Goal: Task Accomplishment & Management: Manage account settings

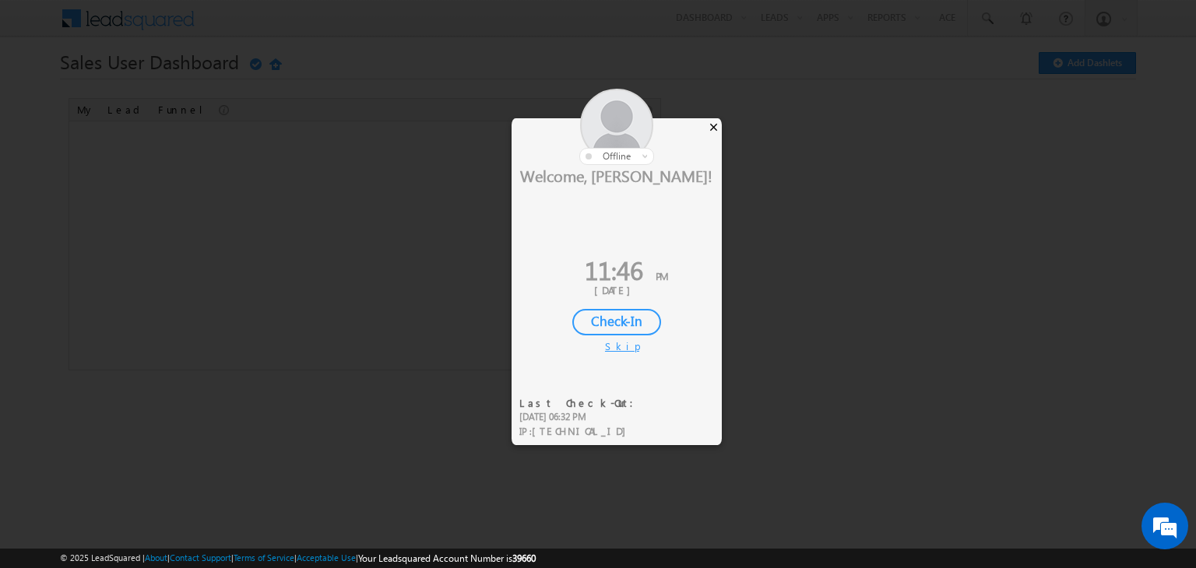
click at [714, 129] on div "×" at bounding box center [713, 126] width 16 height 17
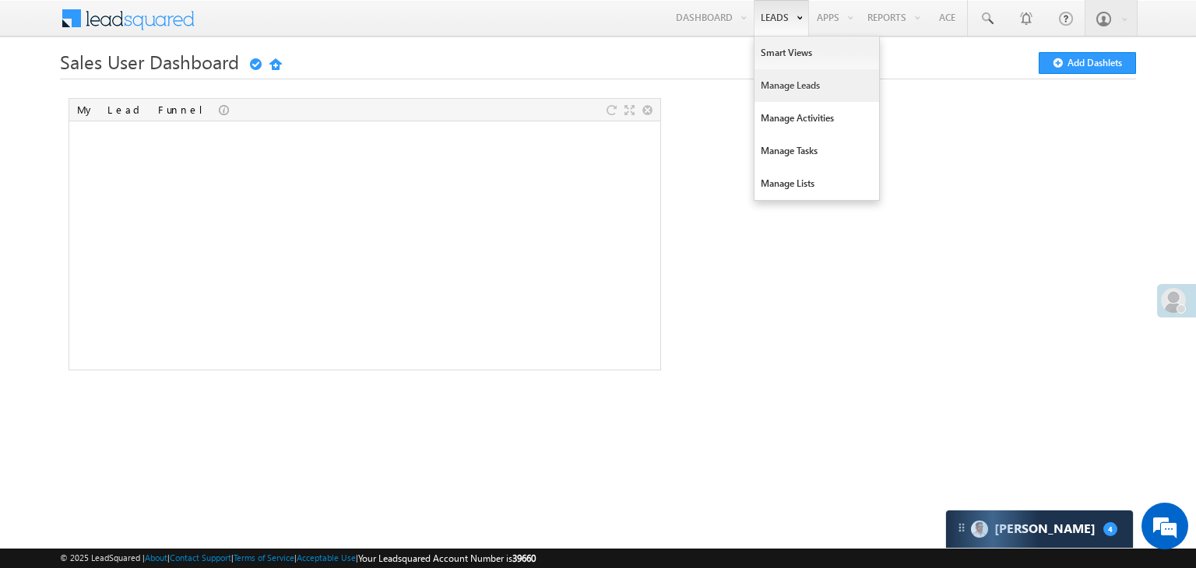
click at [774, 91] on link "Manage Leads" at bounding box center [816, 85] width 125 height 33
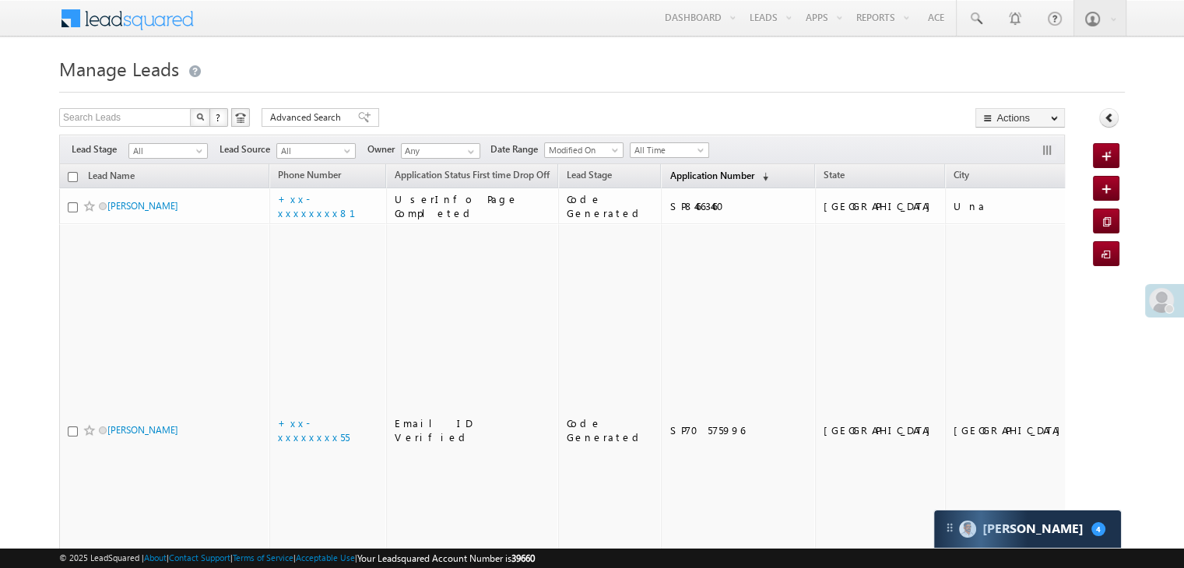
click at [663, 181] on link "Application Number (sorted descending)" at bounding box center [719, 177] width 114 height 20
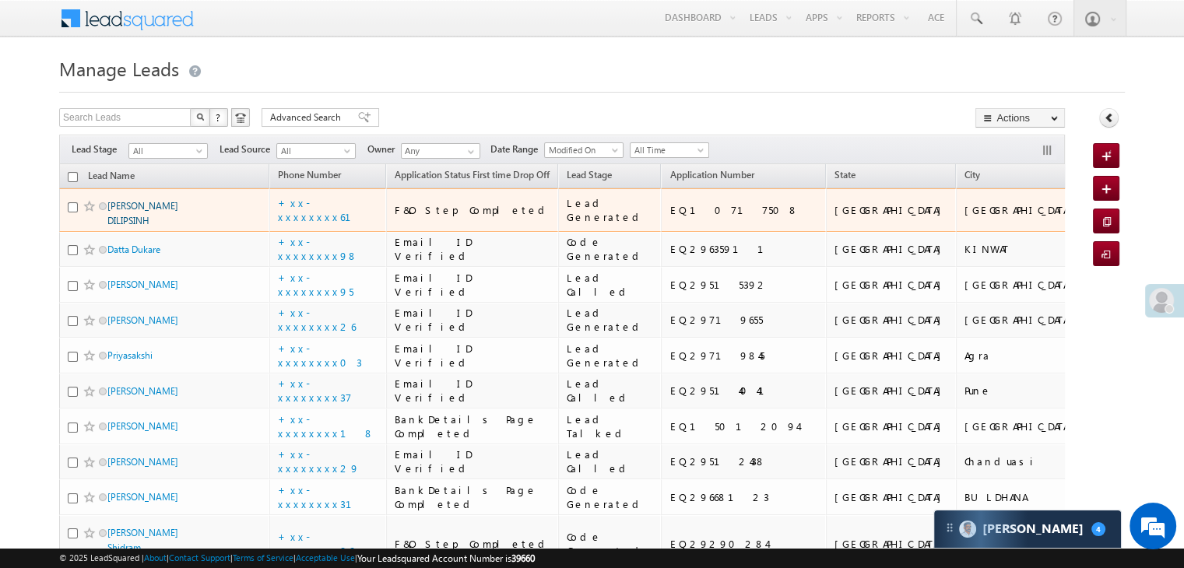
click at [177, 226] on link "[PERSON_NAME] DILIPSINH" at bounding box center [142, 213] width 71 height 26
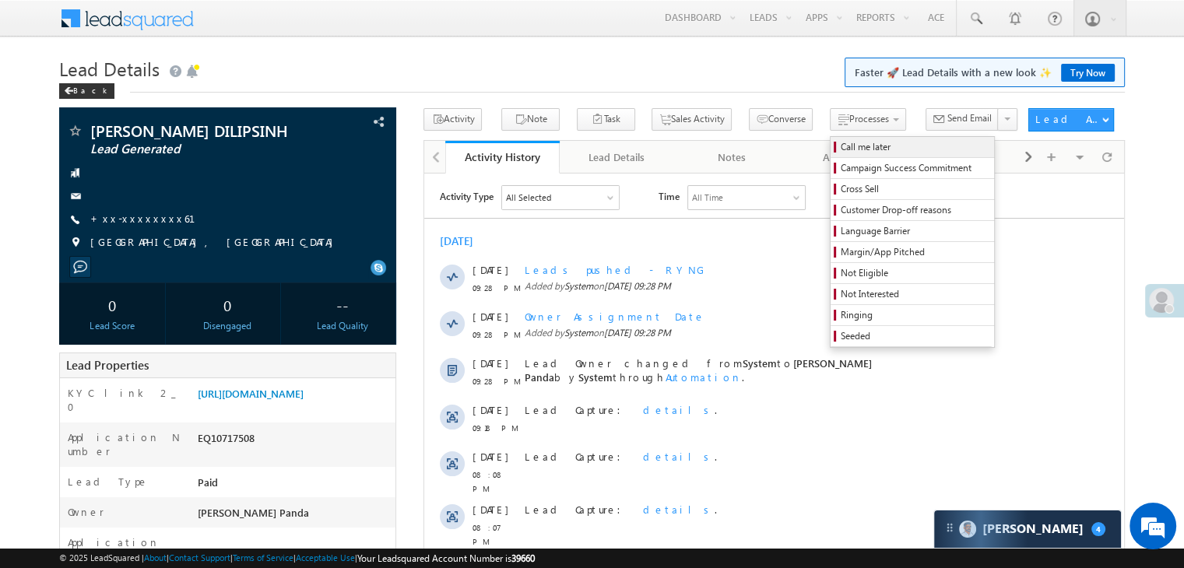
click at [841, 142] on span "Call me later" at bounding box center [915, 147] width 148 height 14
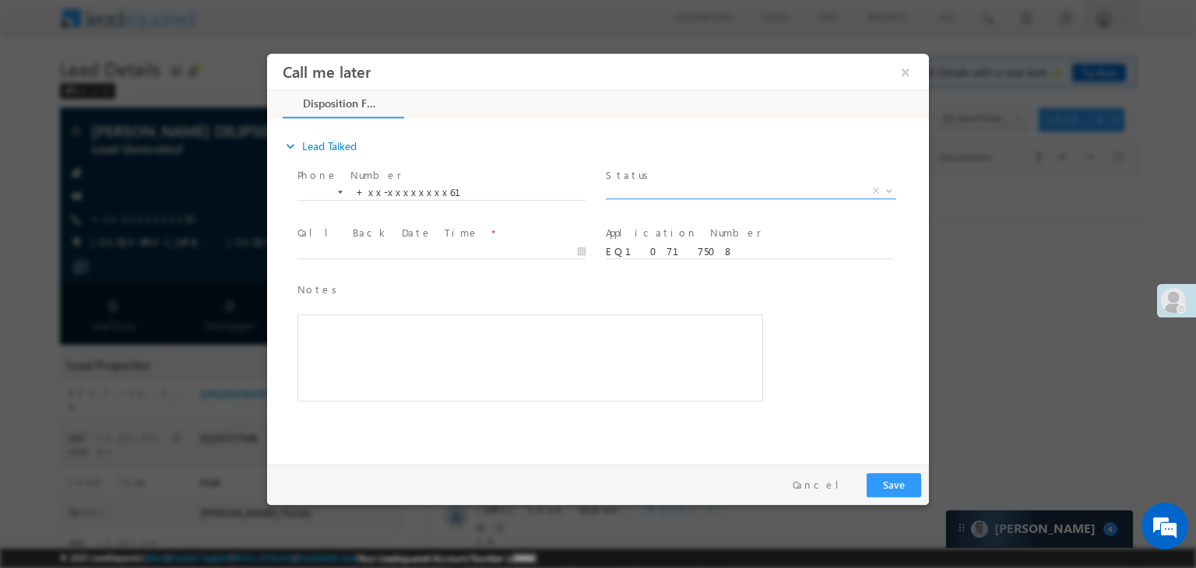
click at [772, 192] on span "X" at bounding box center [751, 192] width 290 height 16
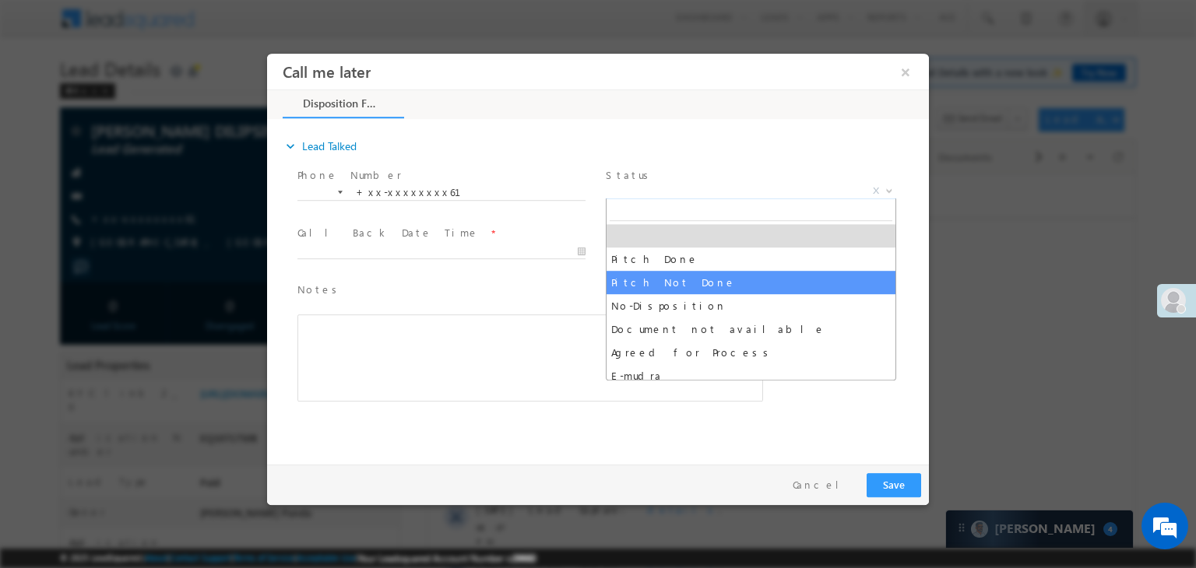
select select "Pitch Not Done"
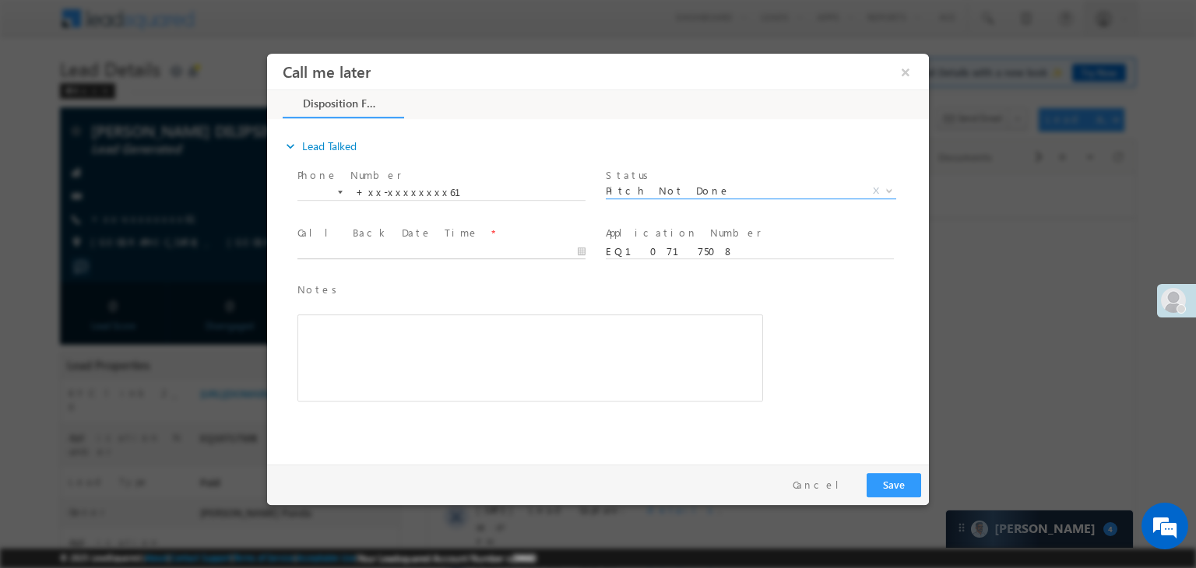
type input "09/28/25 11:46 PM"
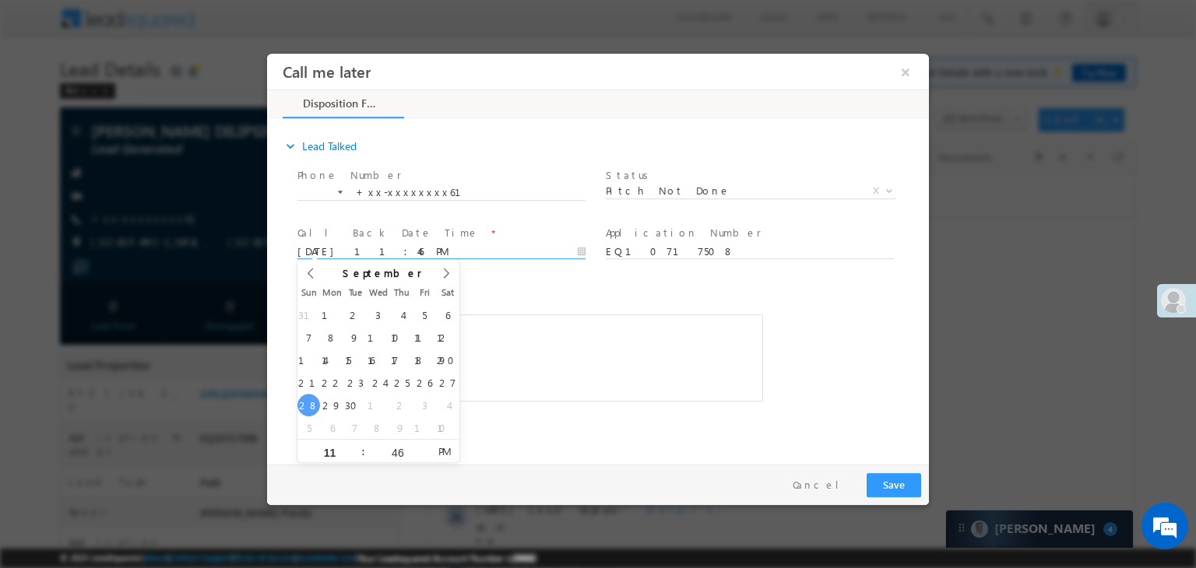
click at [393, 252] on input "09/28/25 11:46 PM" at bounding box center [441, 252] width 288 height 16
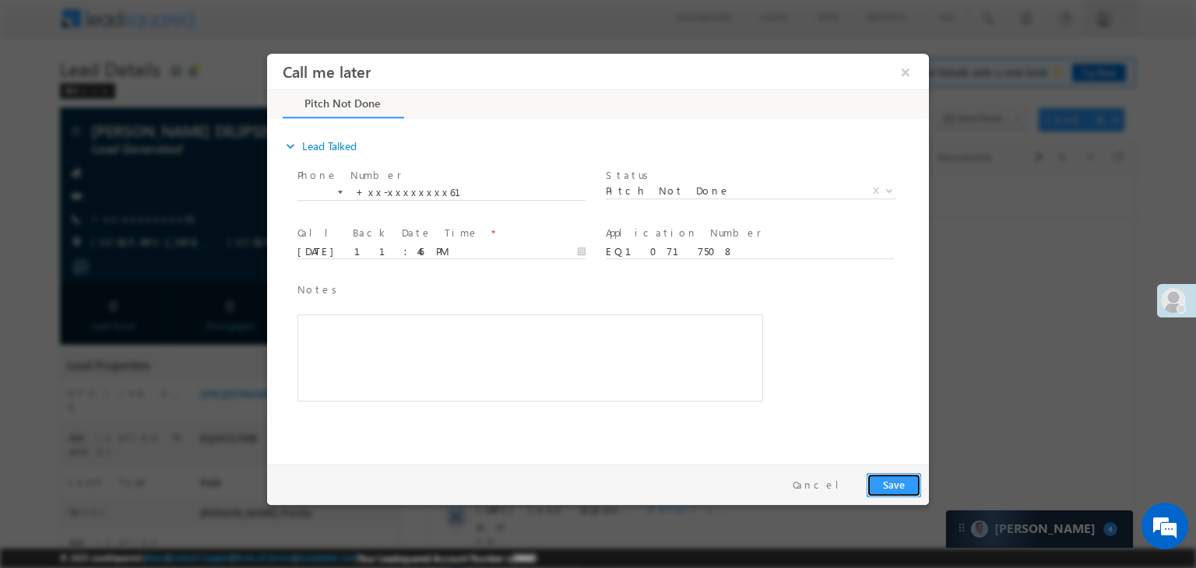
click at [886, 479] on button "Save" at bounding box center [893, 485] width 54 height 24
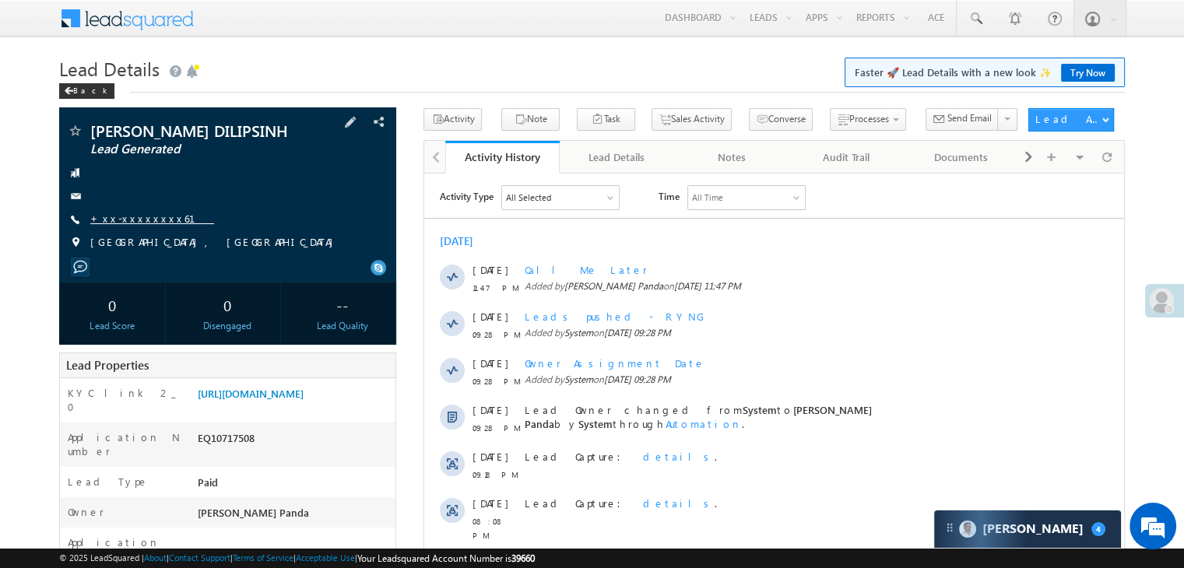
click at [153, 225] on link "+xx-xxxxxxxx61" at bounding box center [152, 218] width 124 height 13
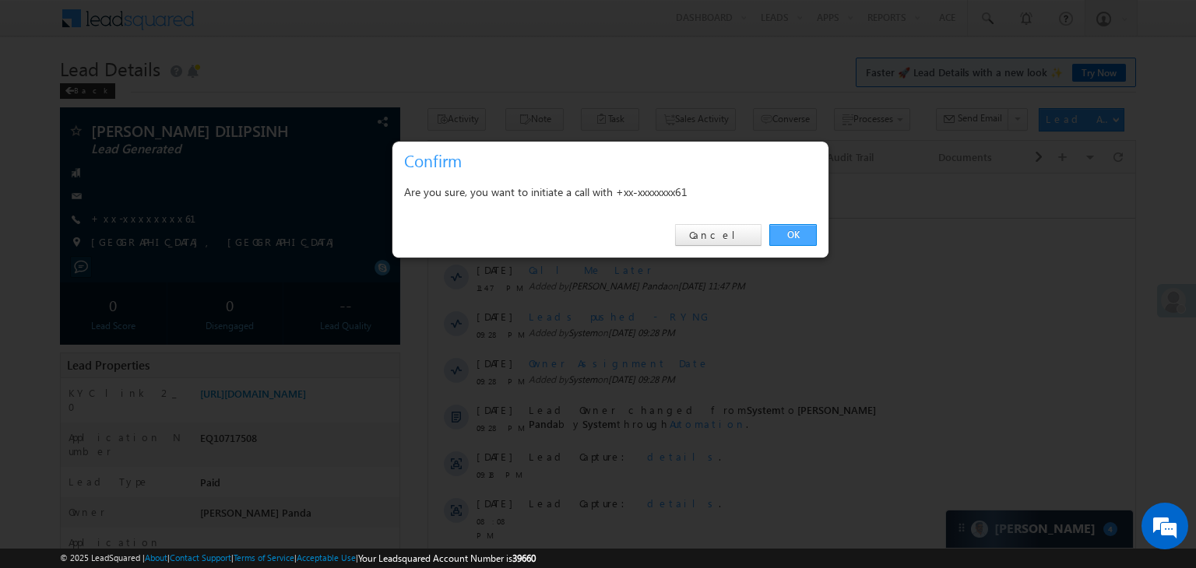
click at [802, 235] on link "OK" at bounding box center [792, 235] width 47 height 22
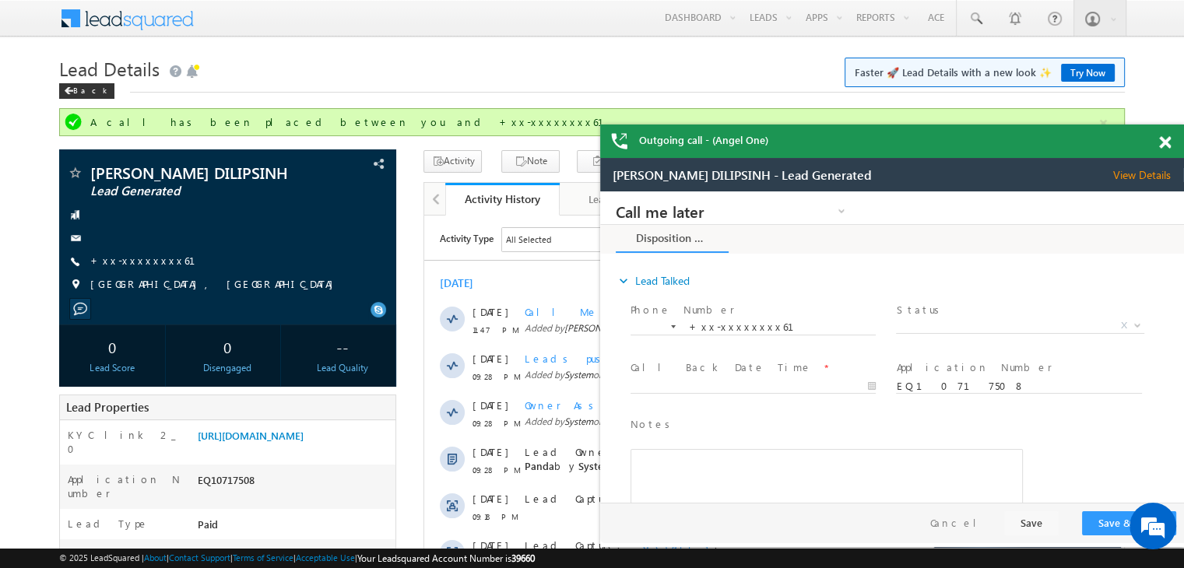
click at [1164, 143] on span at bounding box center [1165, 142] width 12 height 13
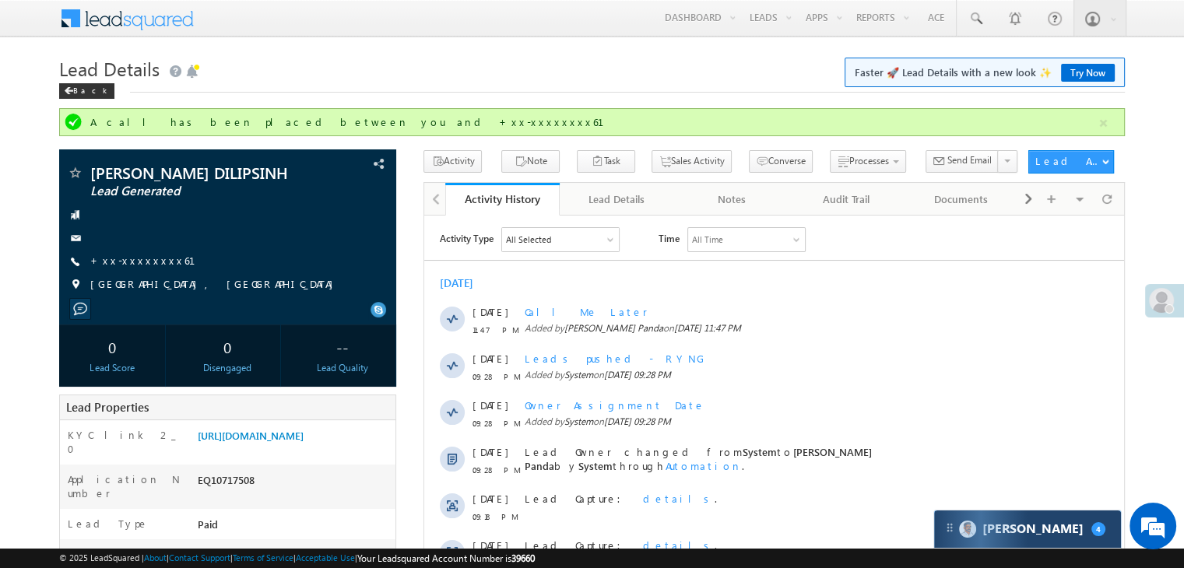
click at [1026, 535] on div "Carter 4" at bounding box center [1027, 529] width 187 height 37
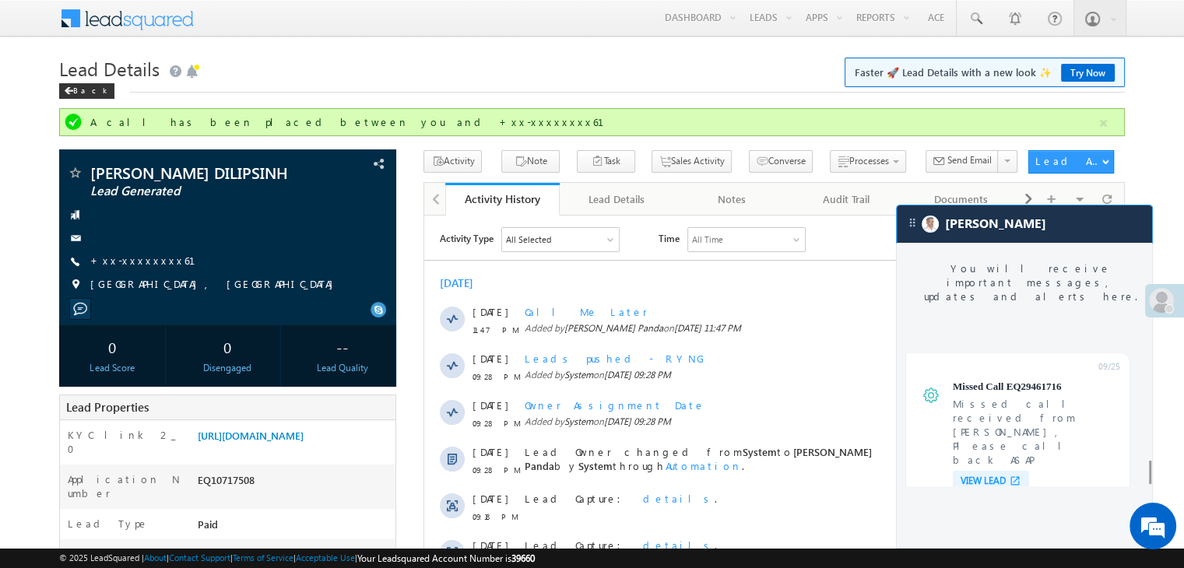
scroll to position [6144, 0]
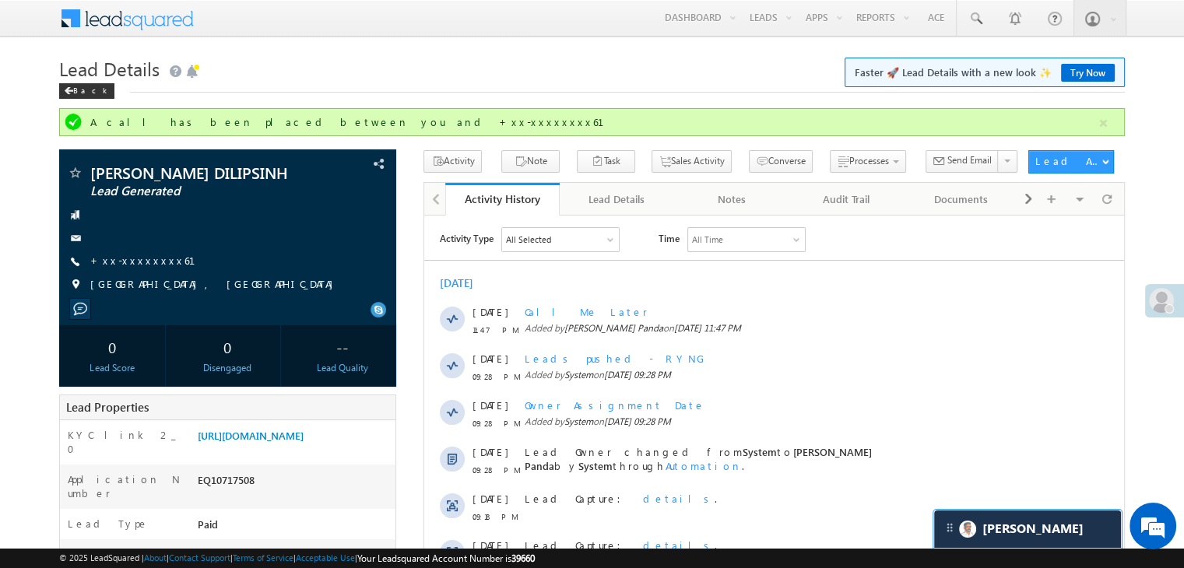
scroll to position [6232, 0]
click at [304, 442] on link "[URL][DOMAIN_NAME]" at bounding box center [251, 435] width 106 height 13
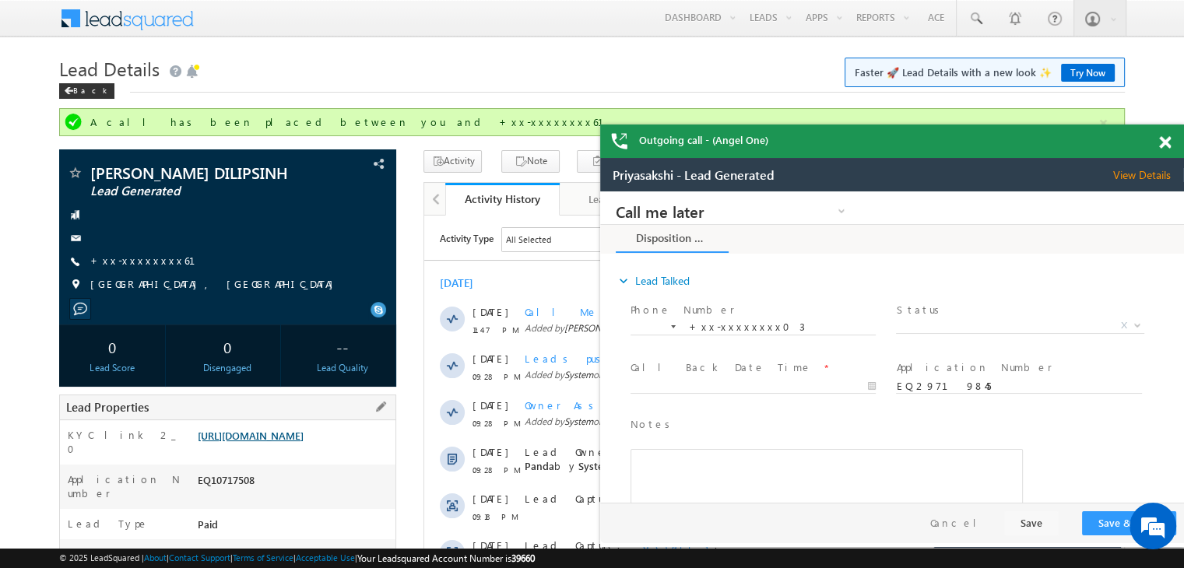
scroll to position [0, 0]
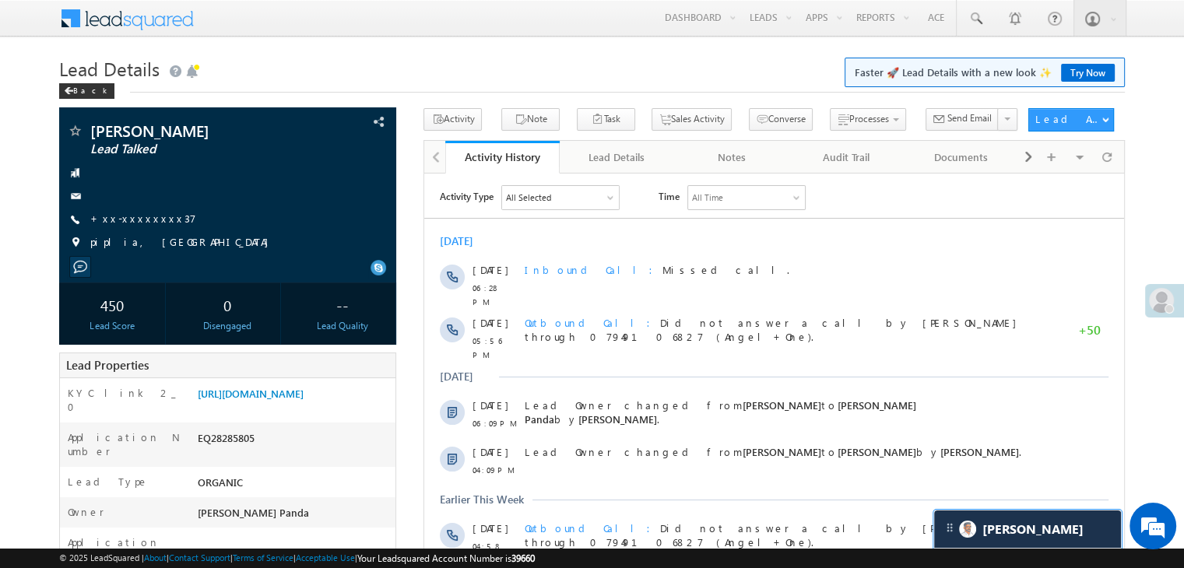
scroll to position [6195, 0]
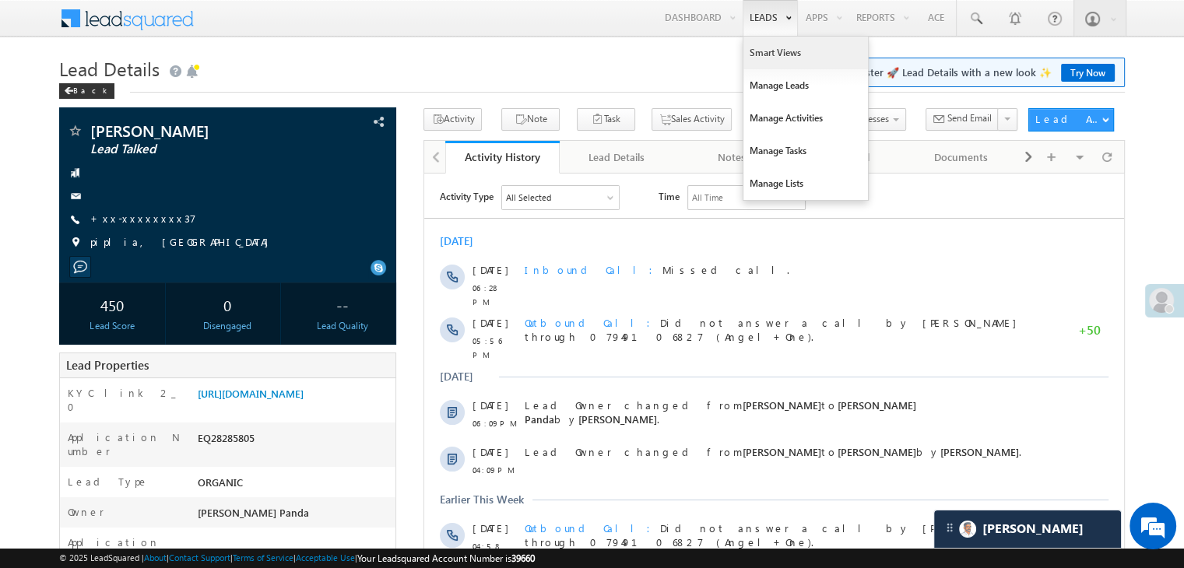
click at [768, 54] on link "Smart Views" at bounding box center [805, 53] width 125 height 33
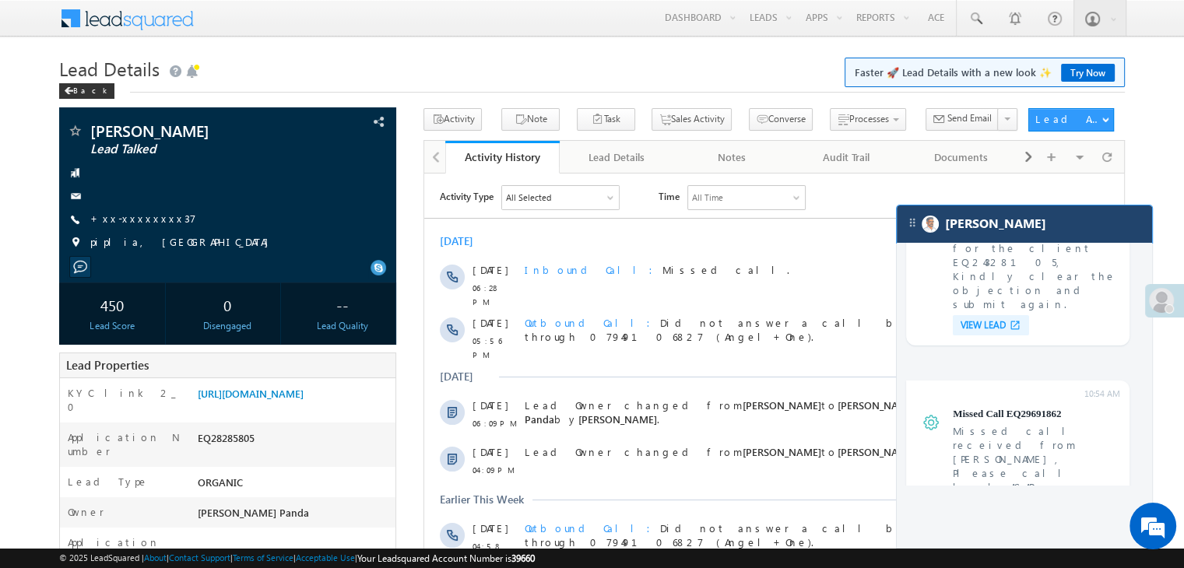
drag, startPoint x: 1037, startPoint y: 226, endPoint x: 472, endPoint y: 22, distance: 600.0
click at [1037, 226] on div "[PERSON_NAME]" at bounding box center [1024, 223] width 255 height 37
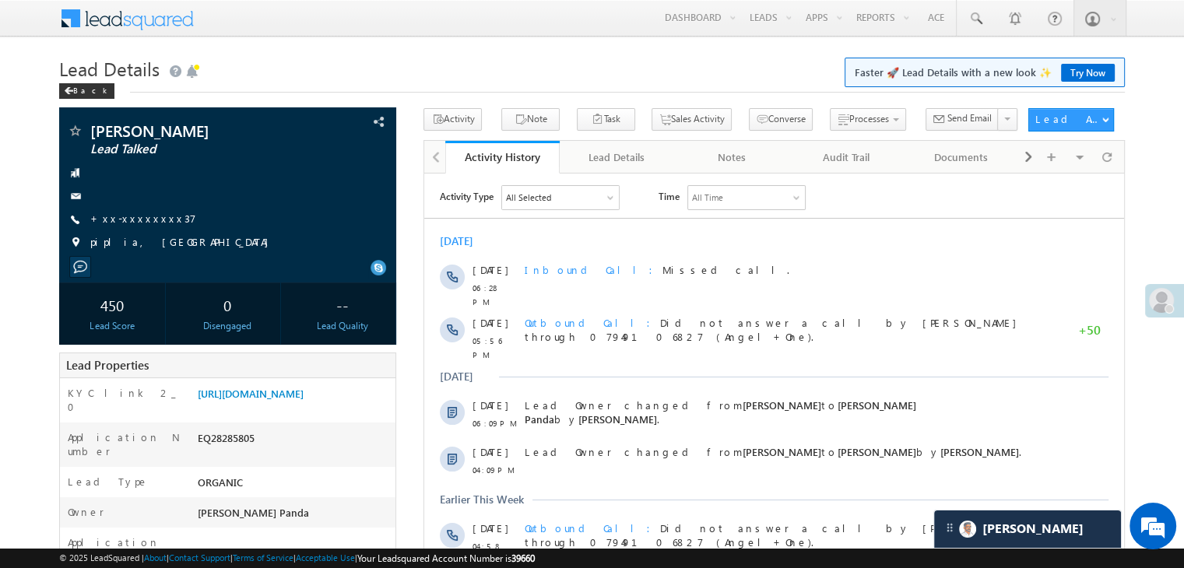
drag, startPoint x: 774, startPoint y: 84, endPoint x: 651, endPoint y: 38, distance: 132.0
click at [0, 0] on link "Manage Leads" at bounding box center [0, 0] width 0 height 0
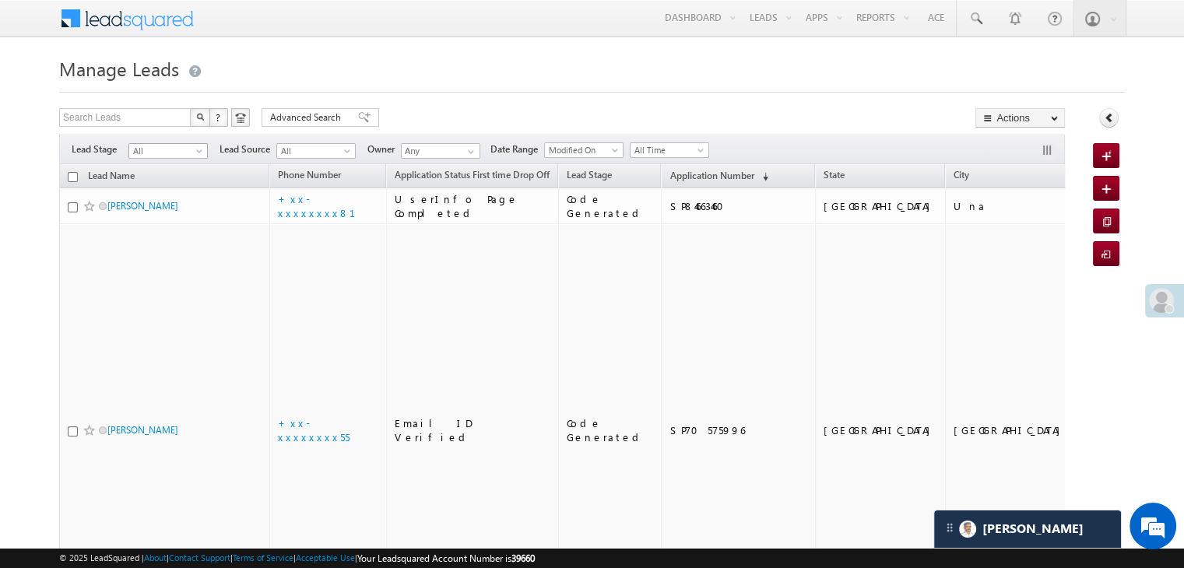
click at [202, 151] on span at bounding box center [201, 154] width 12 height 12
click at [174, 177] on link "Lead Generated" at bounding box center [168, 184] width 79 height 14
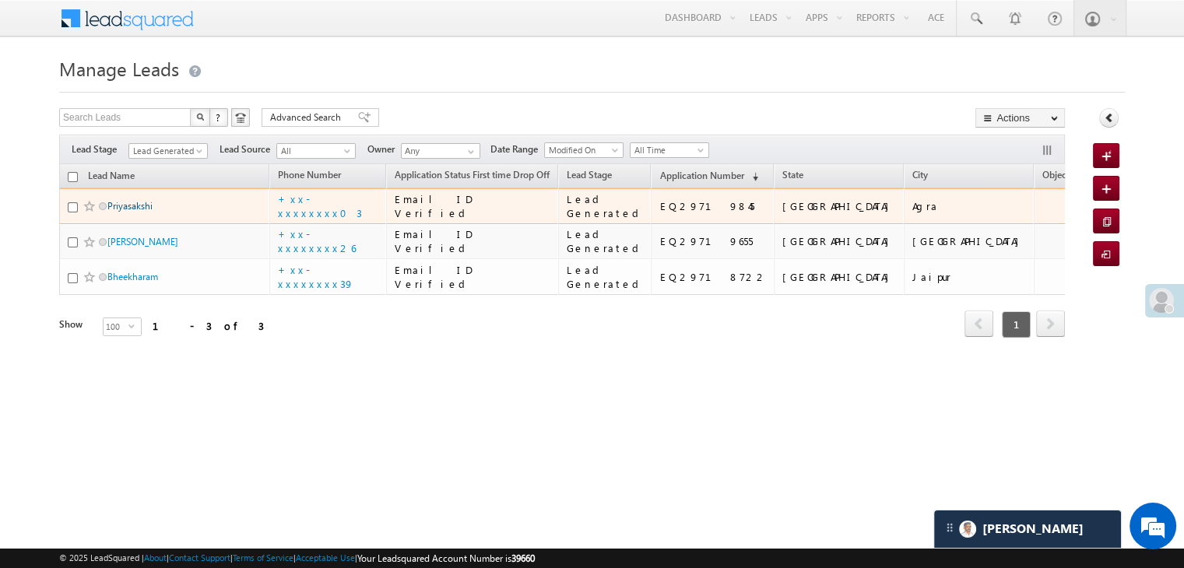
click at [135, 212] on link "Priyasakshi" at bounding box center [129, 206] width 45 height 12
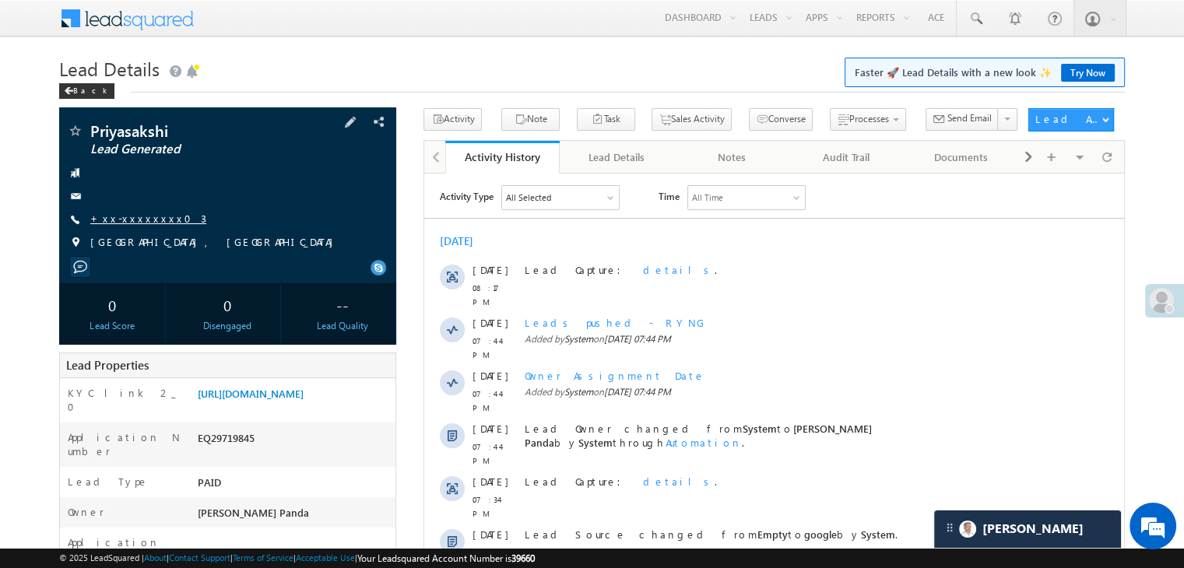
click at [139, 216] on link "+xx-xxxxxxxx03" at bounding box center [148, 218] width 116 height 13
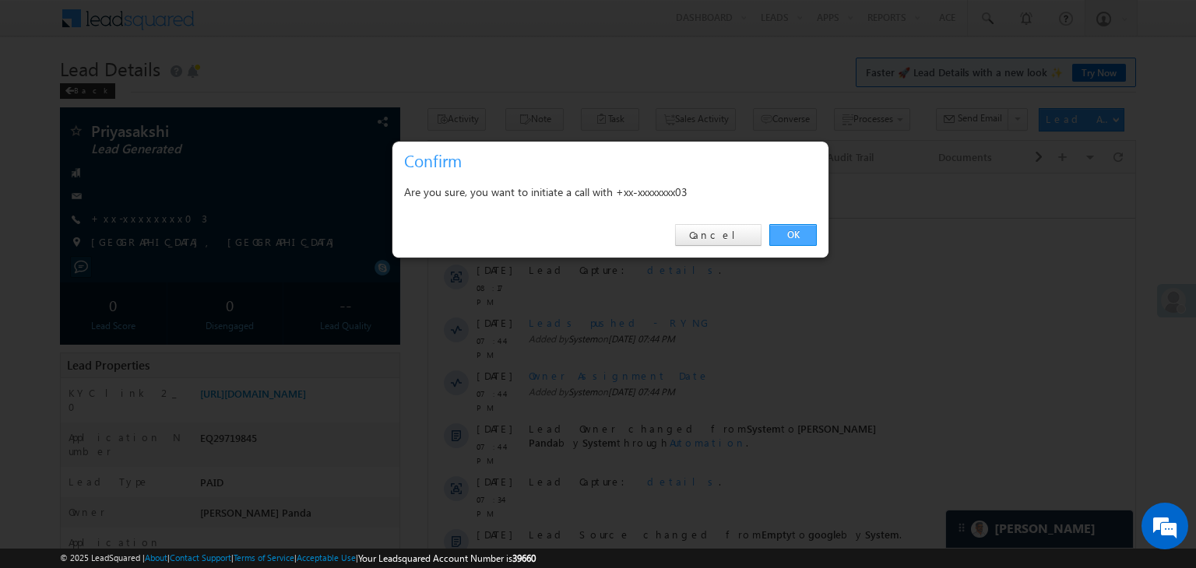
click at [791, 233] on link "OK" at bounding box center [792, 235] width 47 height 22
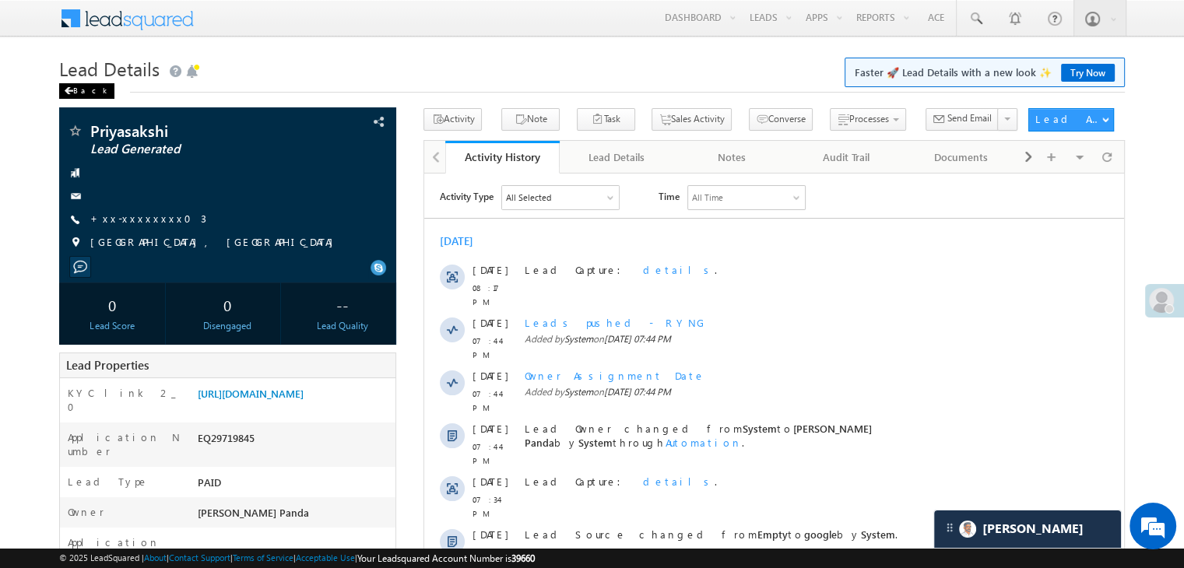
click at [81, 88] on div "Back" at bounding box center [86, 91] width 55 height 16
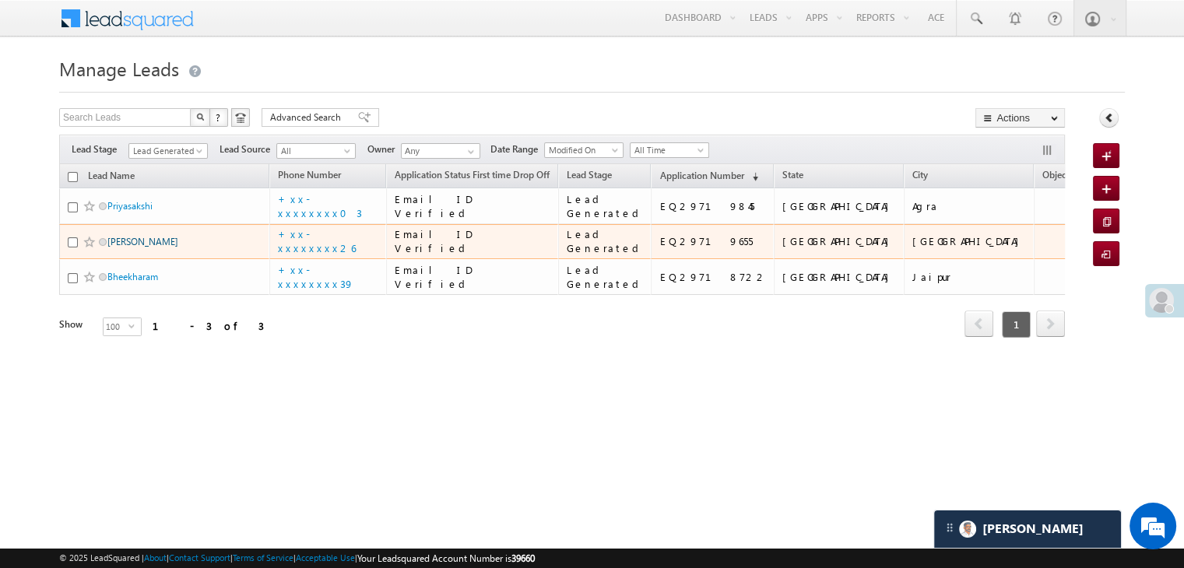
click at [146, 248] on link "[PERSON_NAME]" at bounding box center [142, 242] width 71 height 12
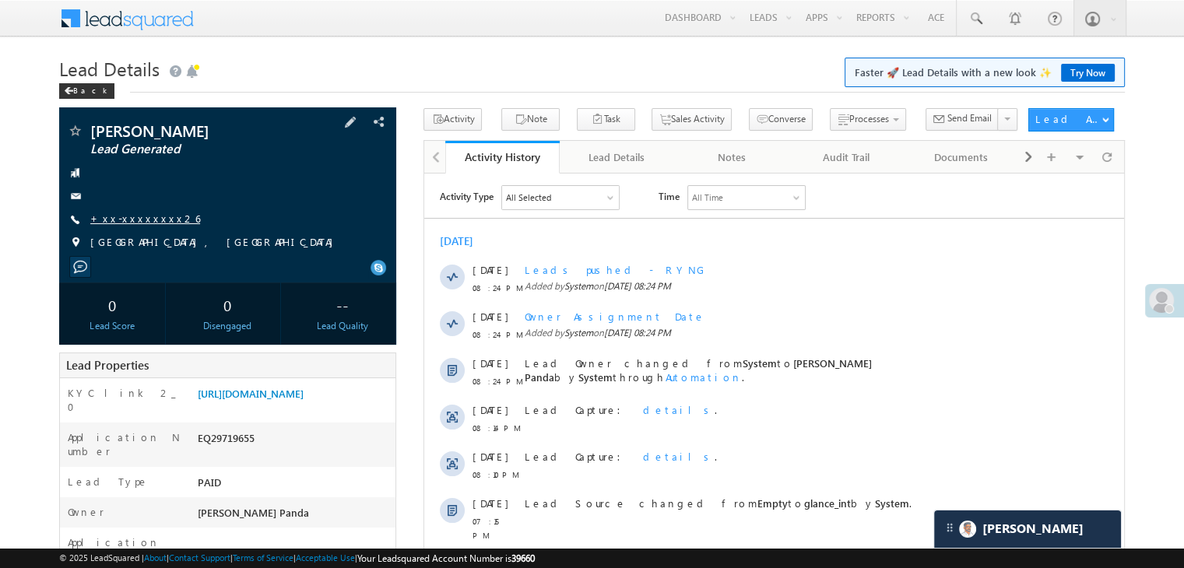
click at [138, 217] on link "+xx-xxxxxxxx26" at bounding box center [145, 218] width 110 height 13
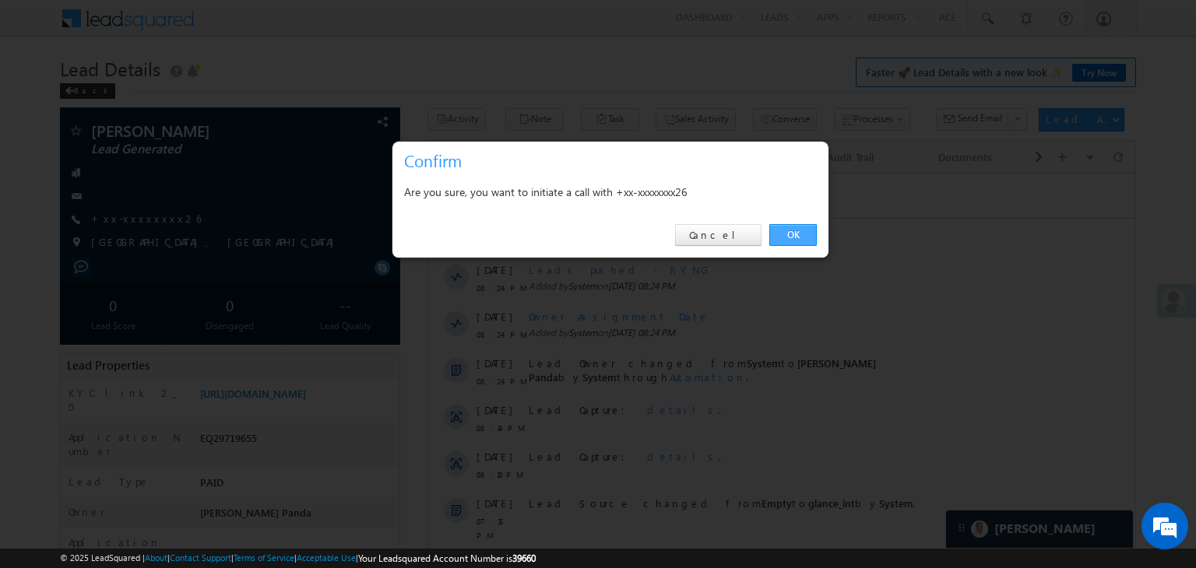
click at [785, 235] on link "OK" at bounding box center [792, 235] width 47 height 22
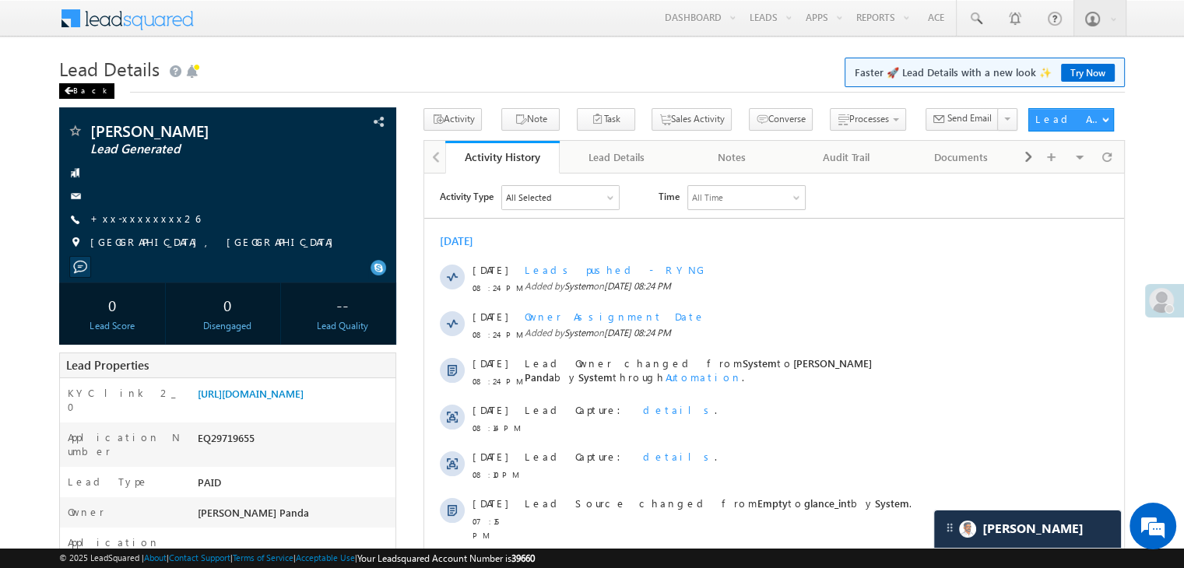
click at [81, 87] on div "Back" at bounding box center [86, 91] width 55 height 16
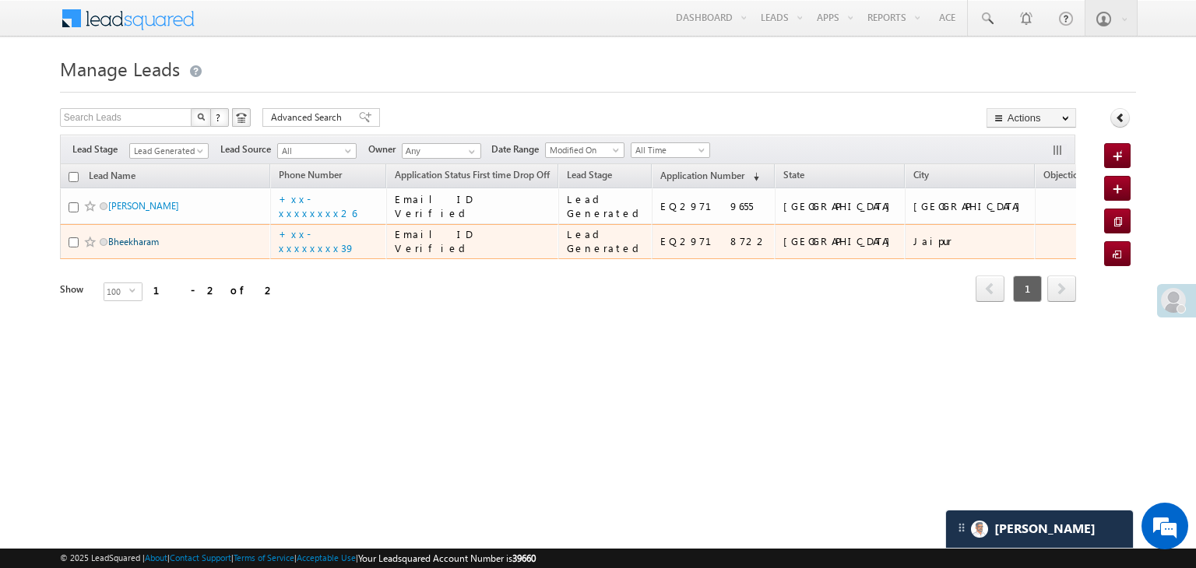
click at [133, 248] on link "Bheekharam" at bounding box center [133, 242] width 51 height 12
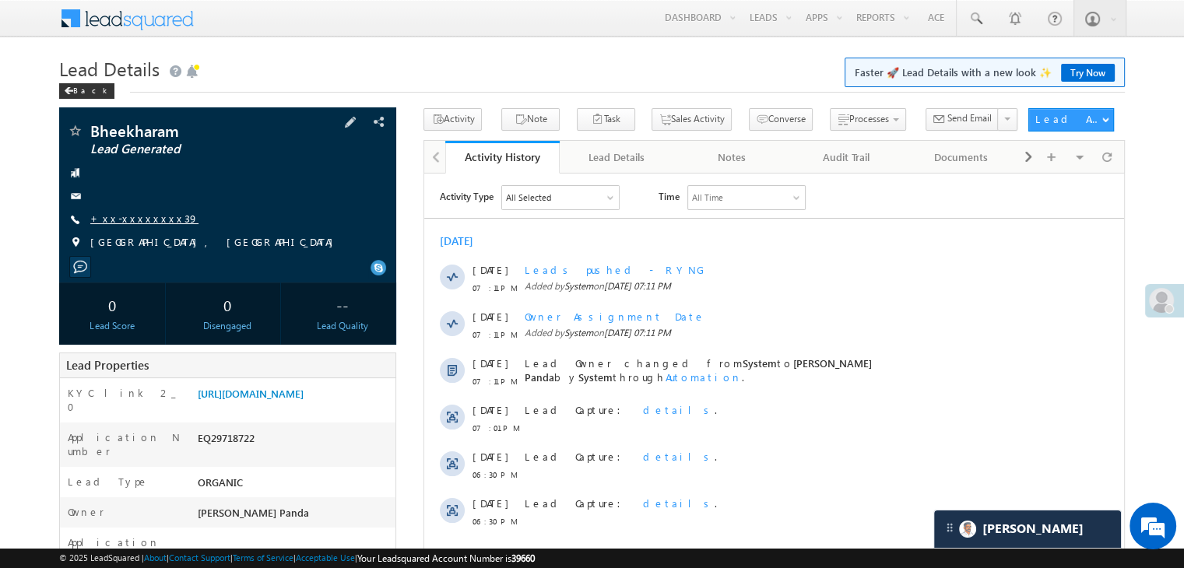
click at [131, 221] on link "+xx-xxxxxxxx39" at bounding box center [144, 218] width 108 height 13
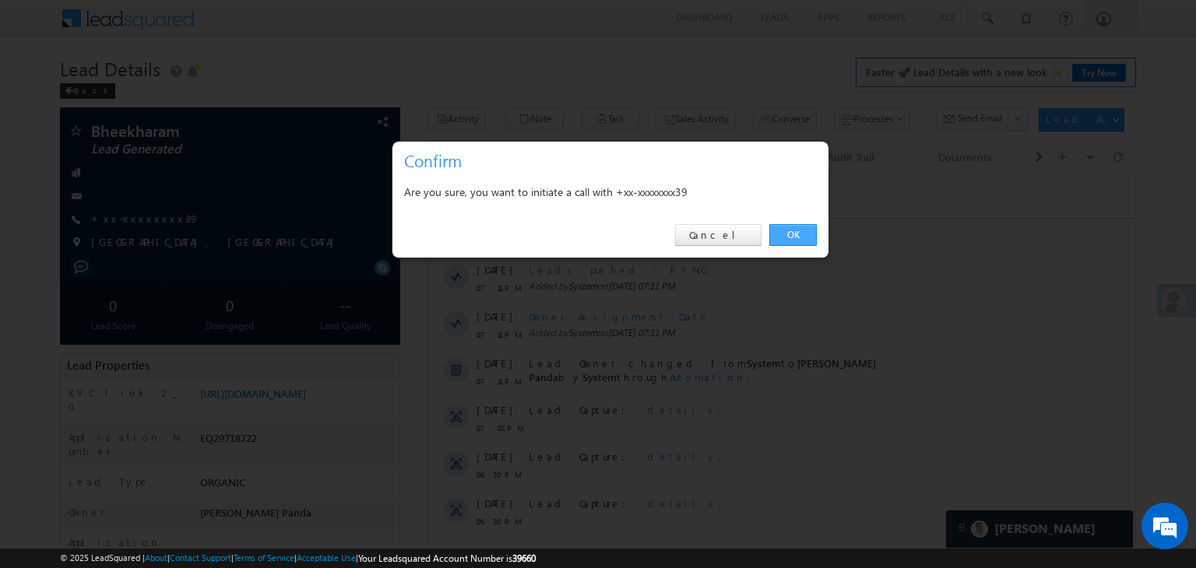
click at [789, 230] on link "OK" at bounding box center [792, 235] width 47 height 22
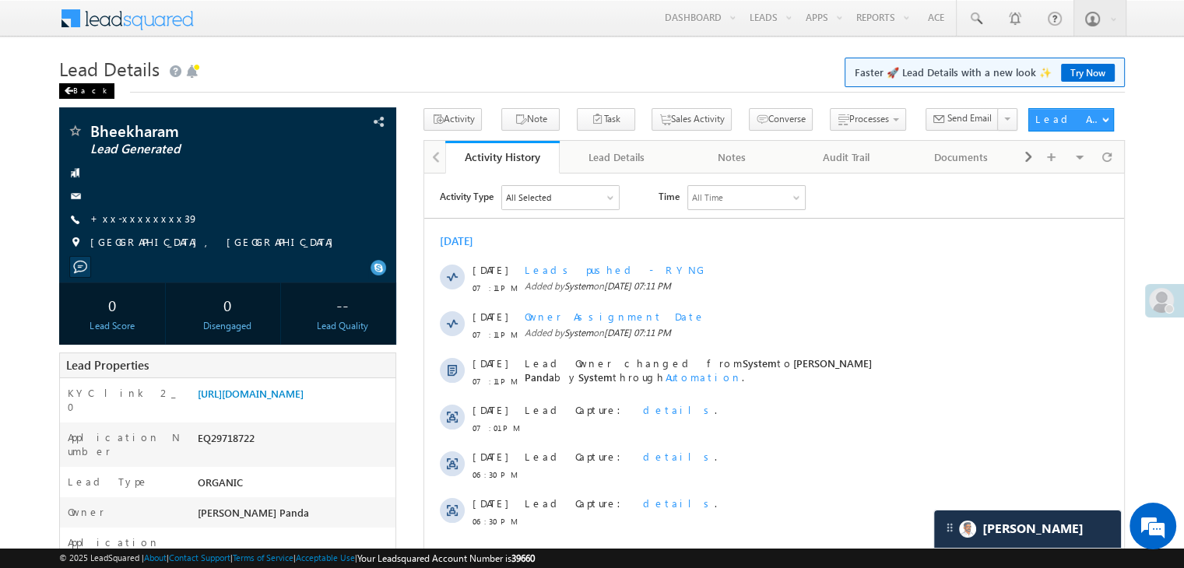
click at [68, 91] on span at bounding box center [68, 91] width 9 height 8
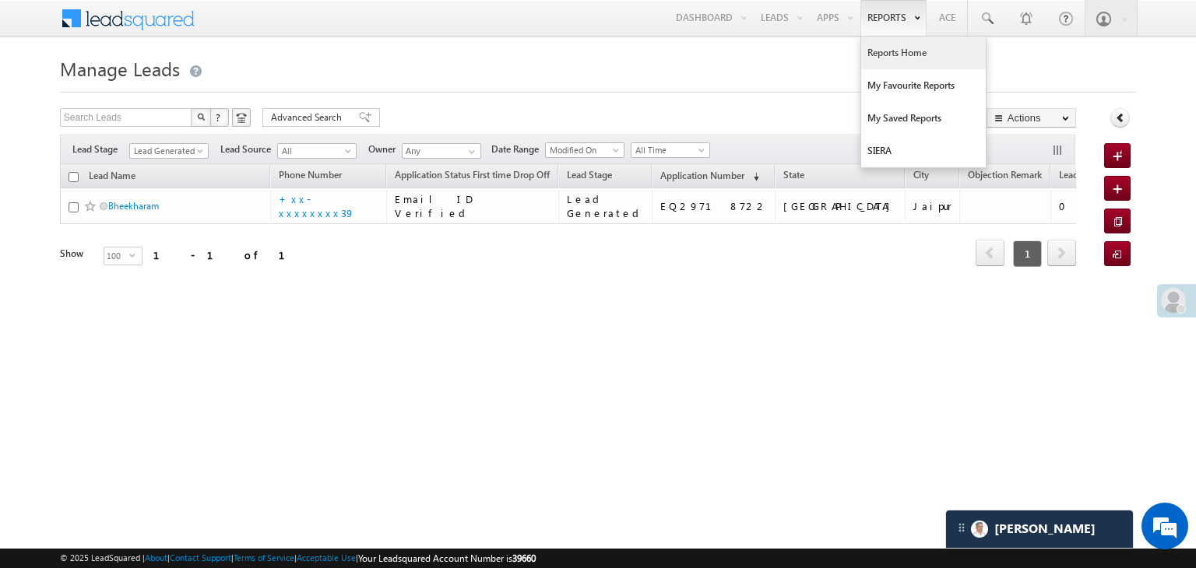
click at [894, 51] on link "Reports Home" at bounding box center [923, 53] width 125 height 33
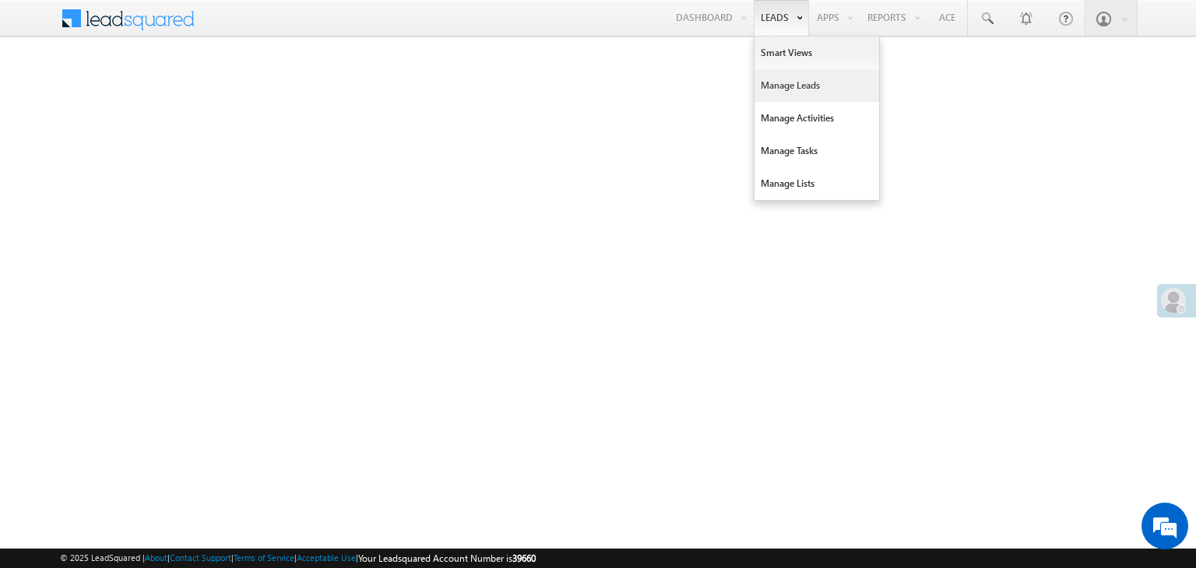
click at [775, 83] on link "Manage Leads" at bounding box center [816, 85] width 125 height 33
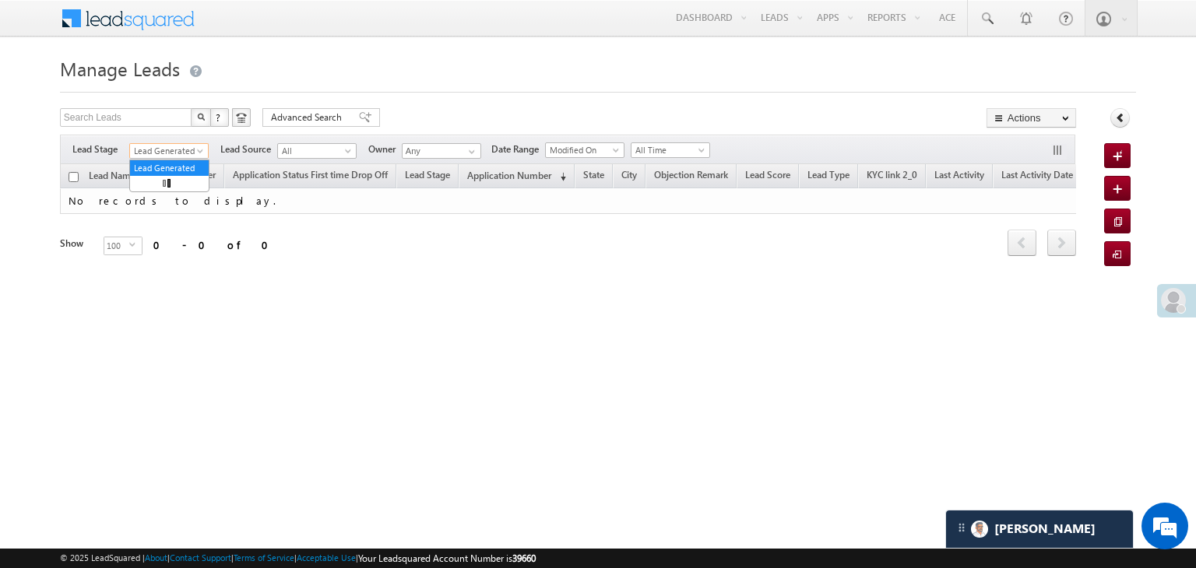
click at [202, 153] on span at bounding box center [201, 154] width 12 height 12
click at [171, 163] on link "All" at bounding box center [169, 168] width 79 height 14
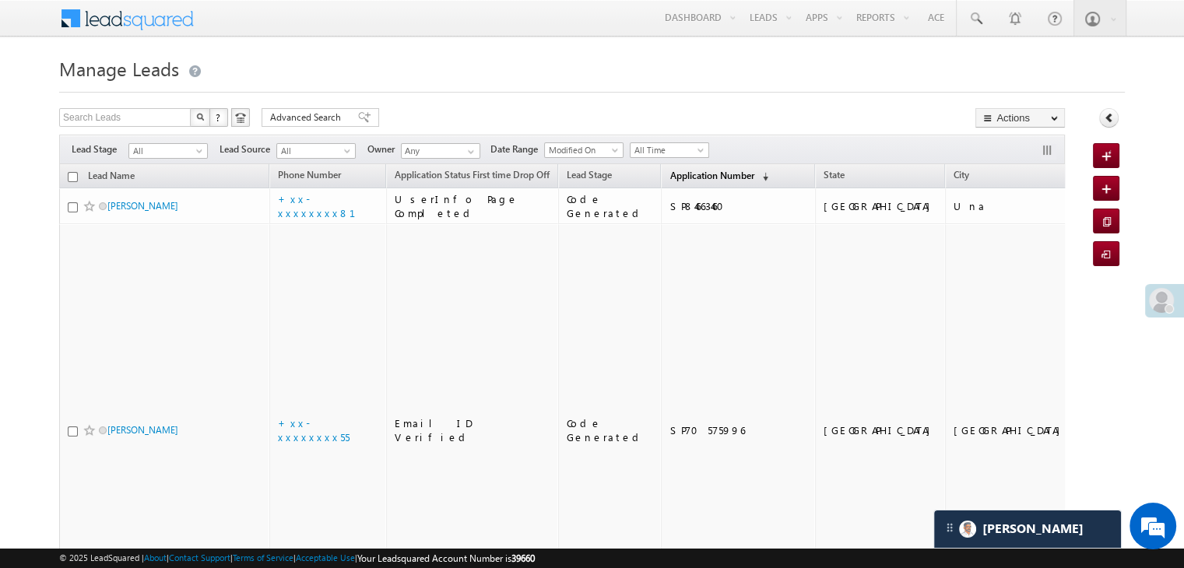
click at [688, 170] on span "Application Number" at bounding box center [711, 176] width 84 height 12
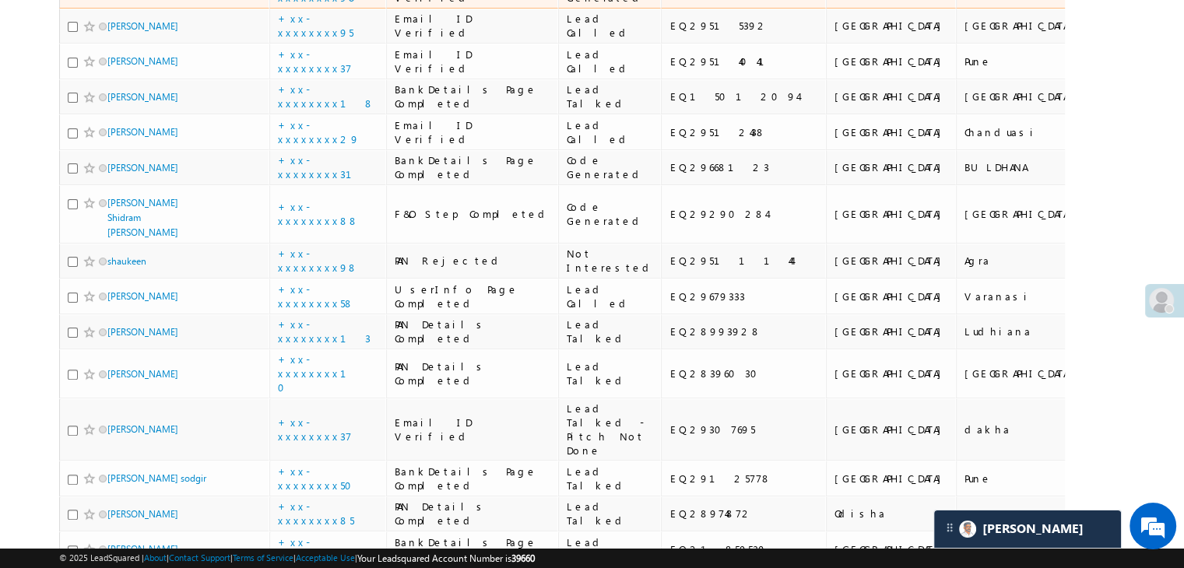
scroll to position [467, 0]
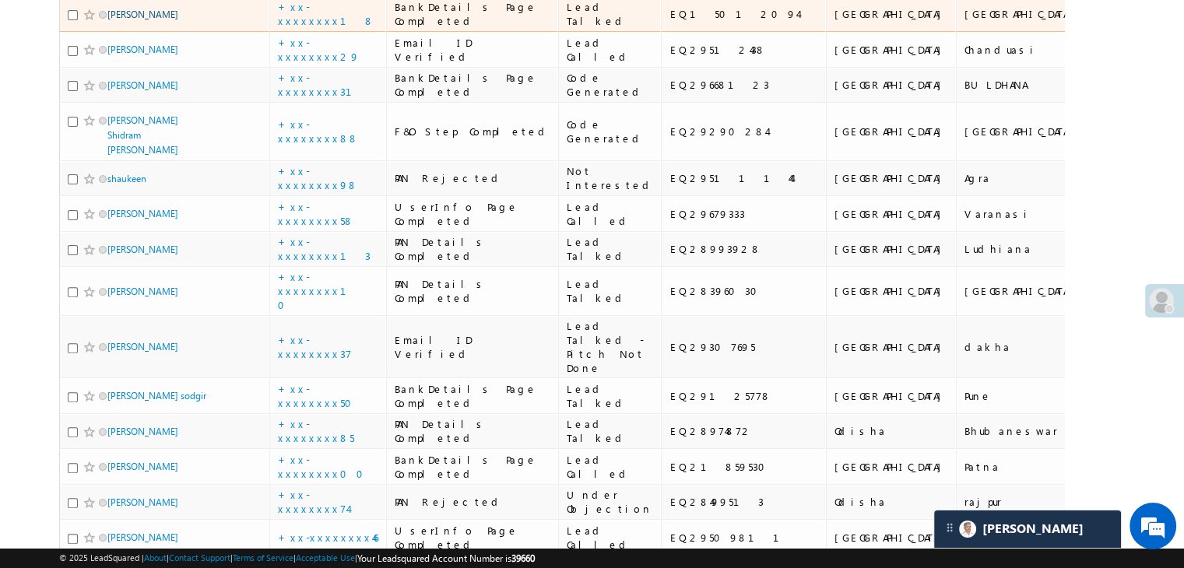
click at [121, 20] on link "[PERSON_NAME]" at bounding box center [142, 15] width 71 height 12
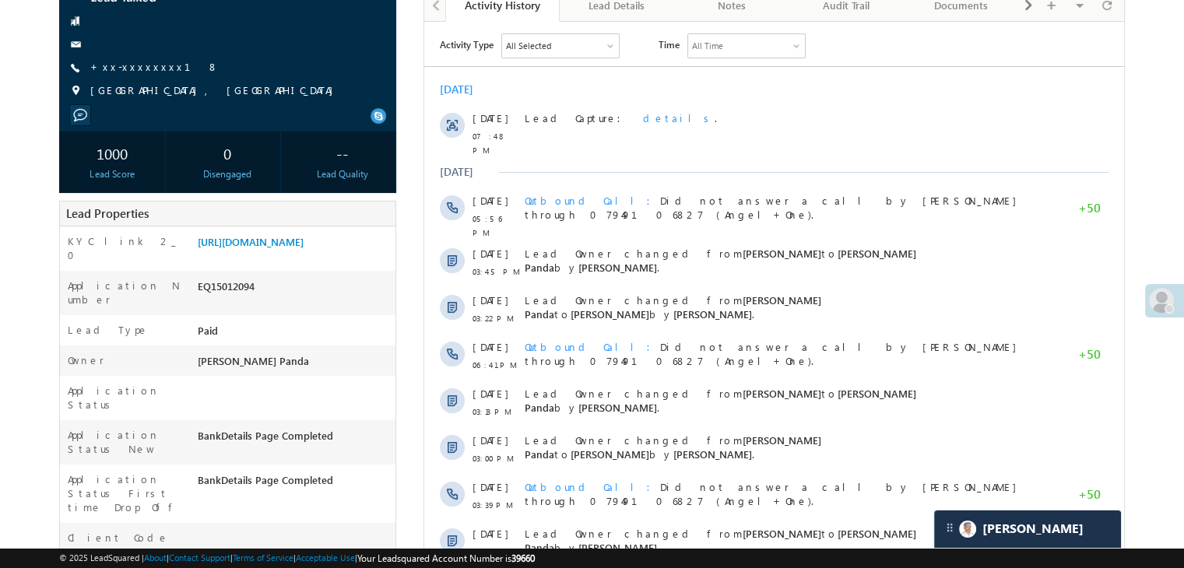
scroll to position [156, 0]
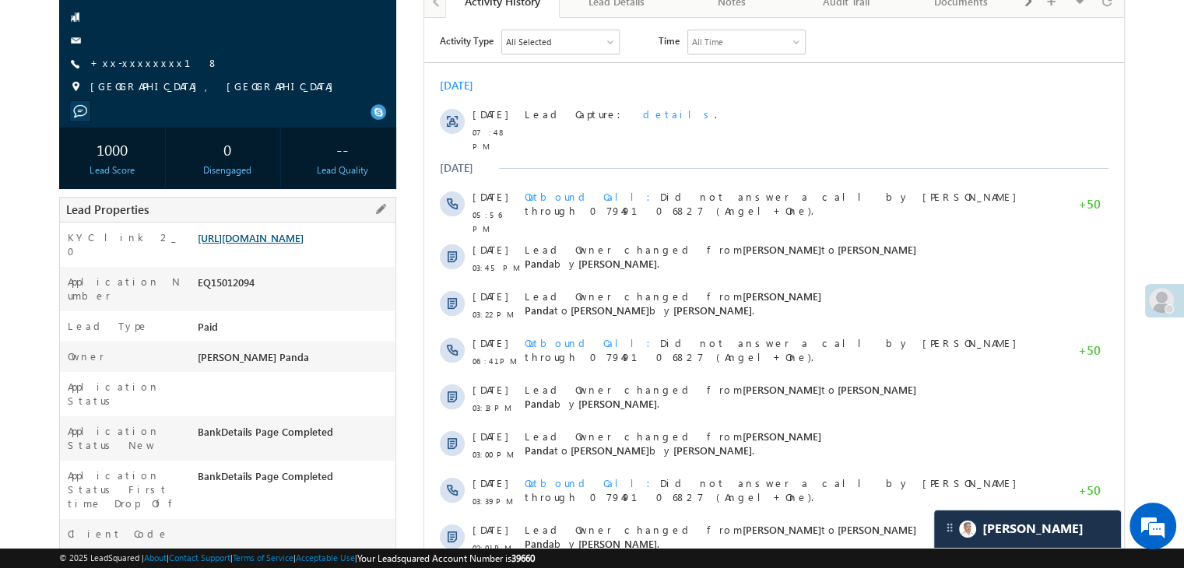
click at [292, 244] on link "[URL][DOMAIN_NAME]" at bounding box center [251, 237] width 106 height 13
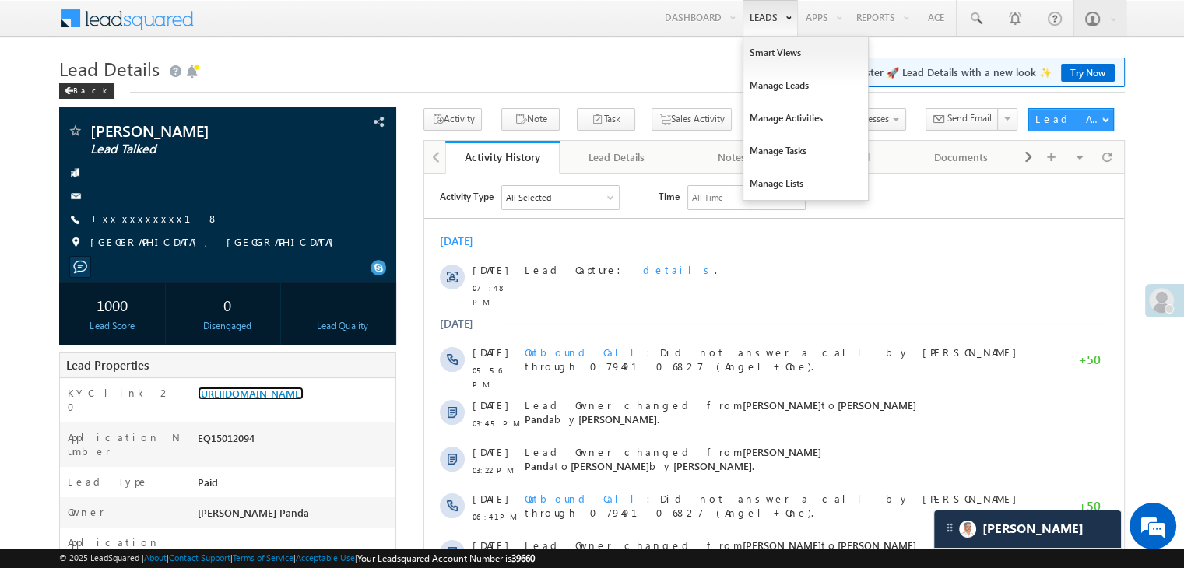
scroll to position [0, 0]
click at [764, 82] on link "Manage Leads" at bounding box center [805, 85] width 125 height 33
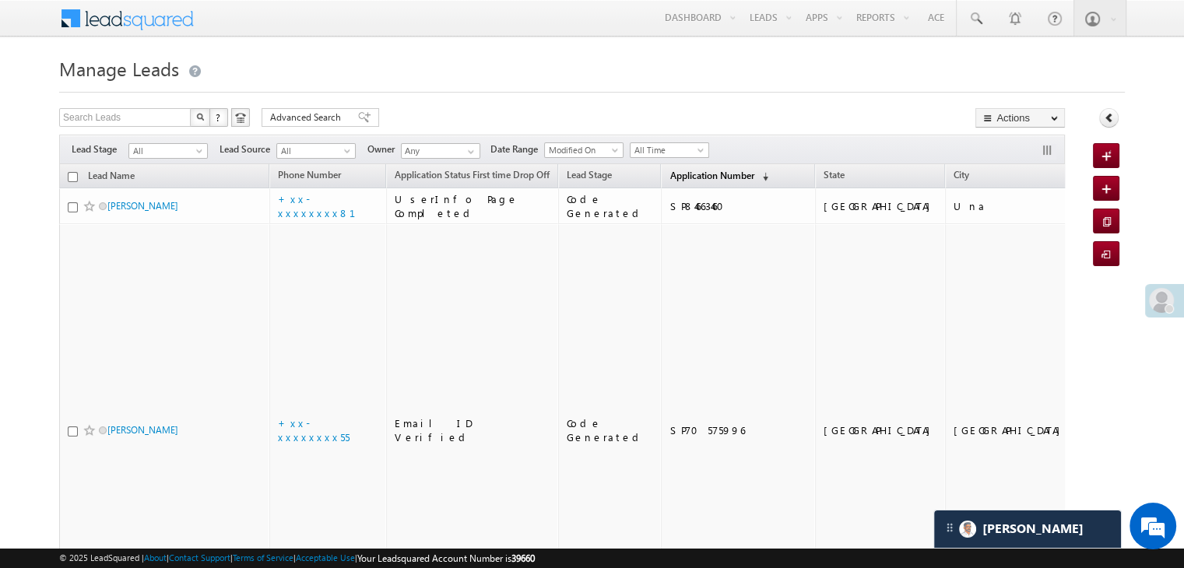
click at [700, 172] on span "Application Number" at bounding box center [711, 176] width 84 height 12
